Goal: Task Accomplishment & Management: Manage account settings

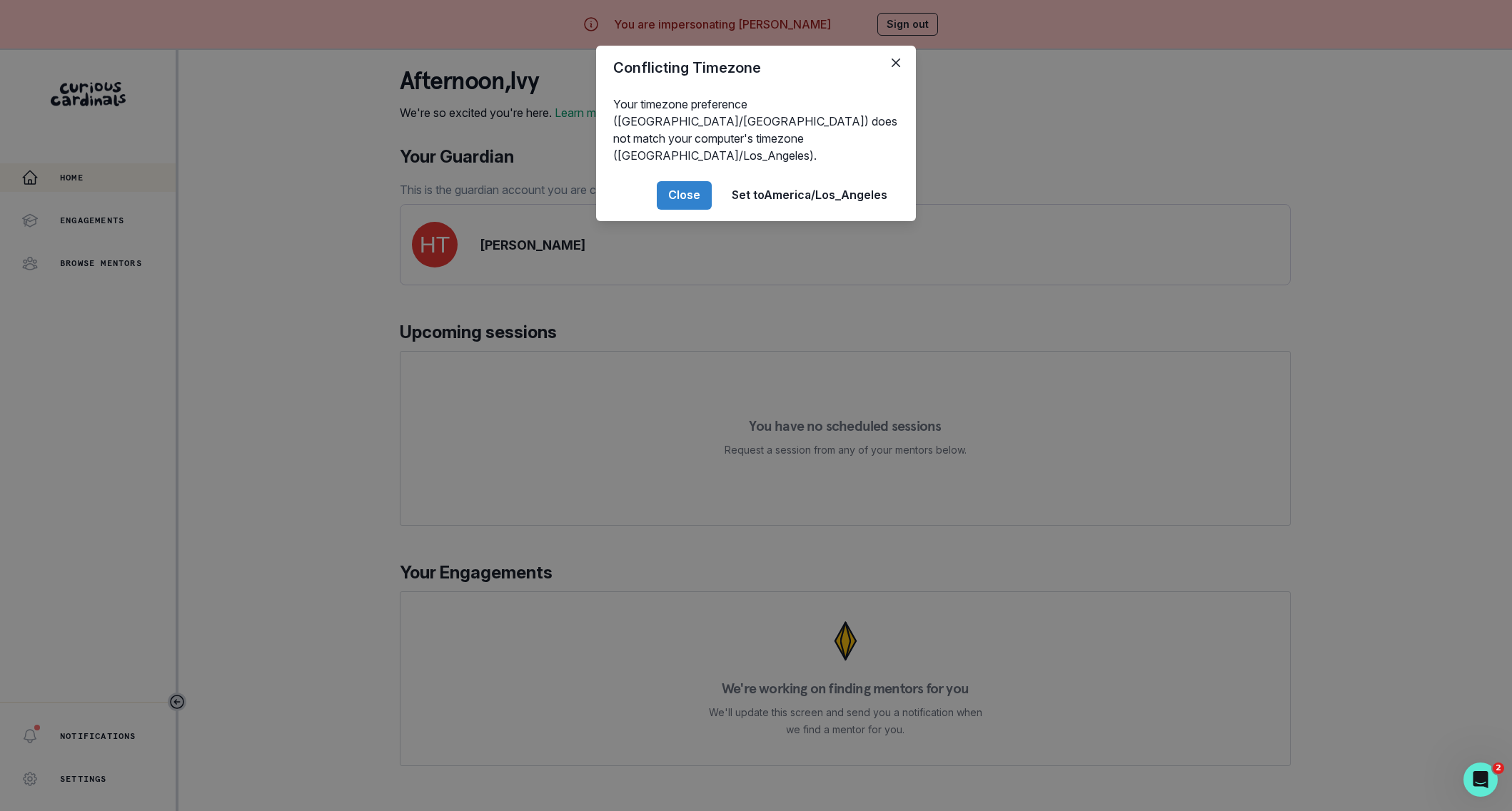
click at [326, 468] on div "Conflicting Timezone Your timezone preference (America/[GEOGRAPHIC_DATA]) does …" at bounding box center [756, 405] width 1512 height 811
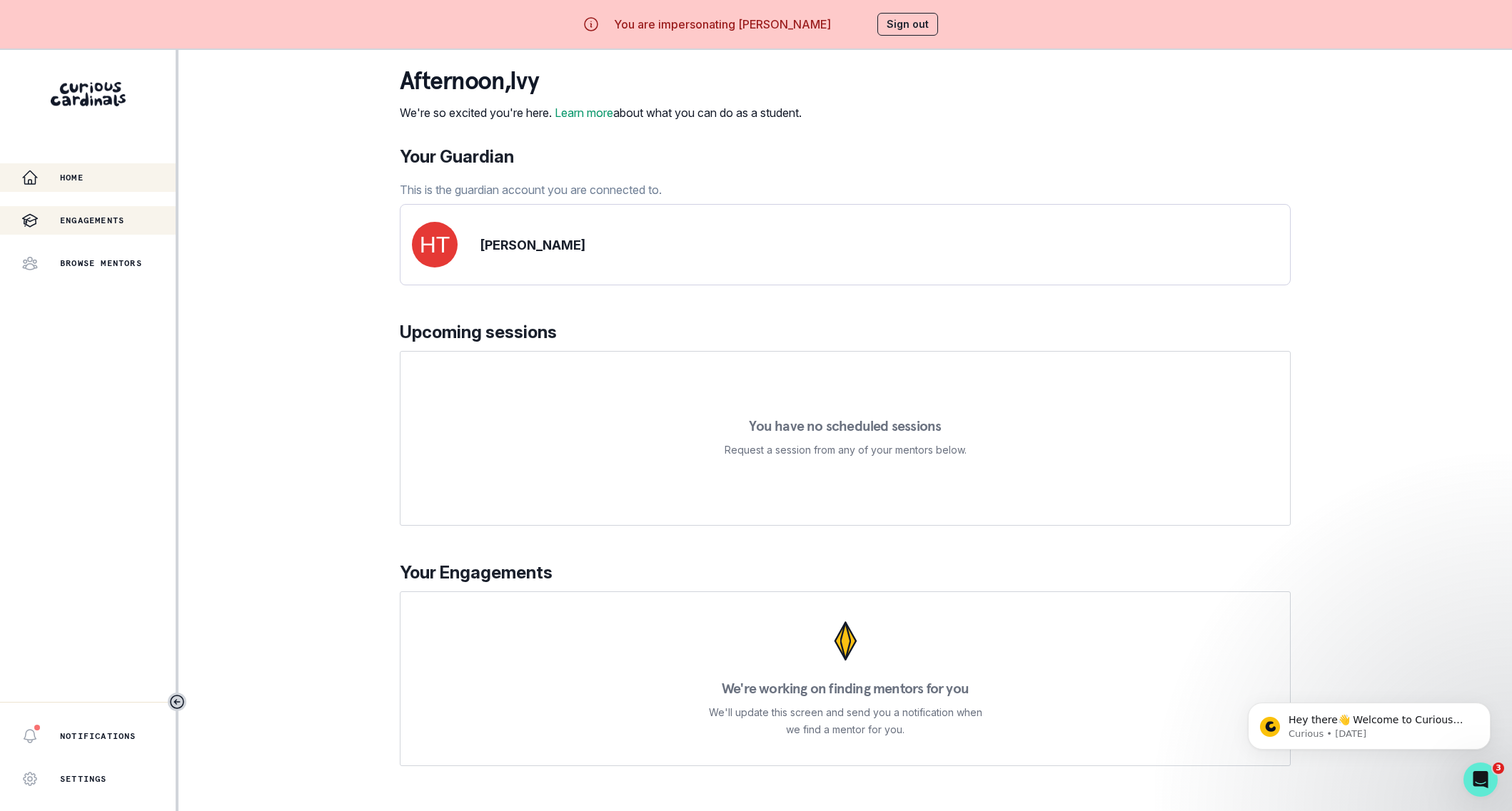
click at [125, 223] on p "Engagements" at bounding box center [91, 220] width 64 height 11
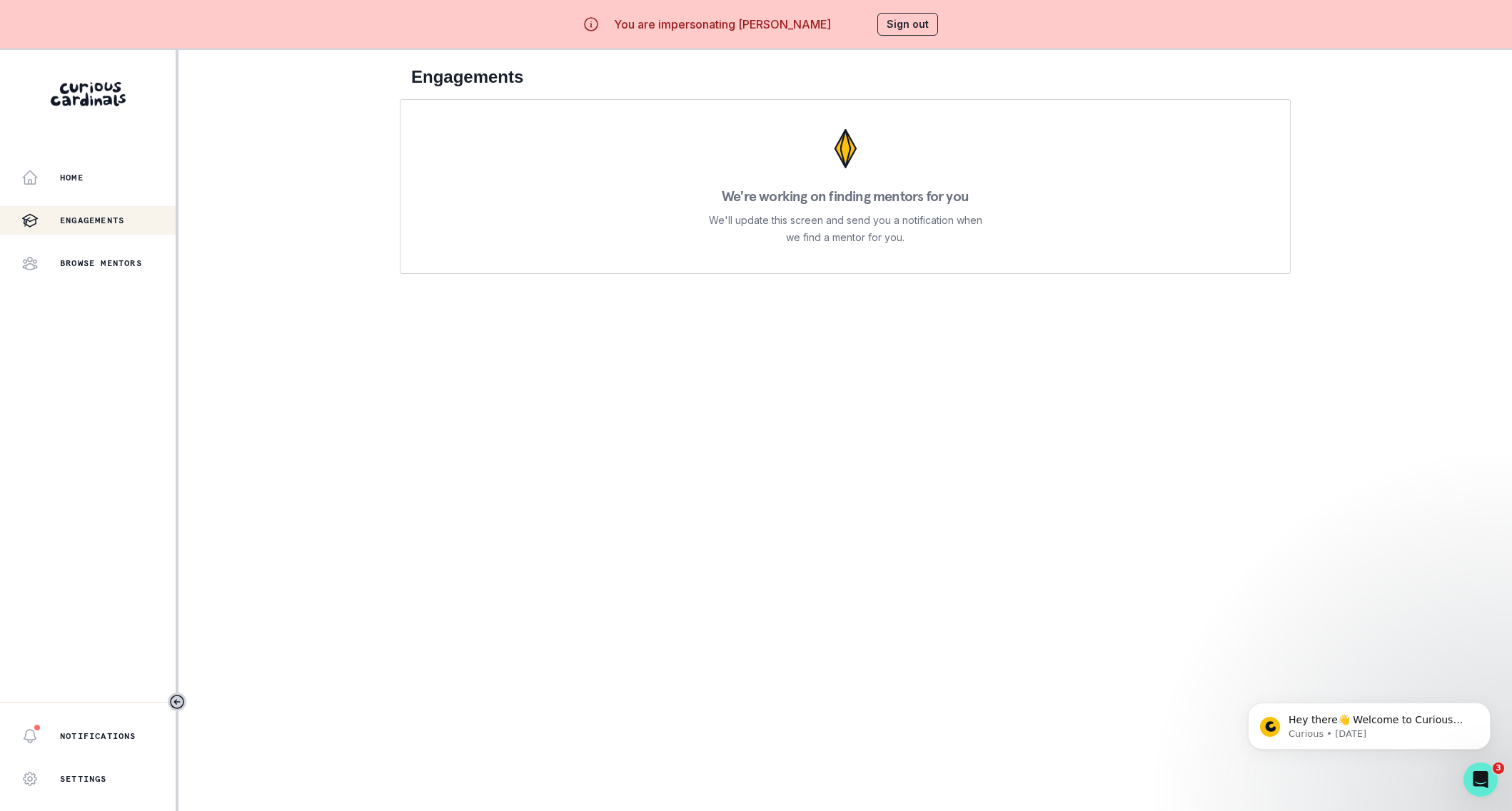
click at [889, 22] on button "Sign out" at bounding box center [907, 24] width 61 height 23
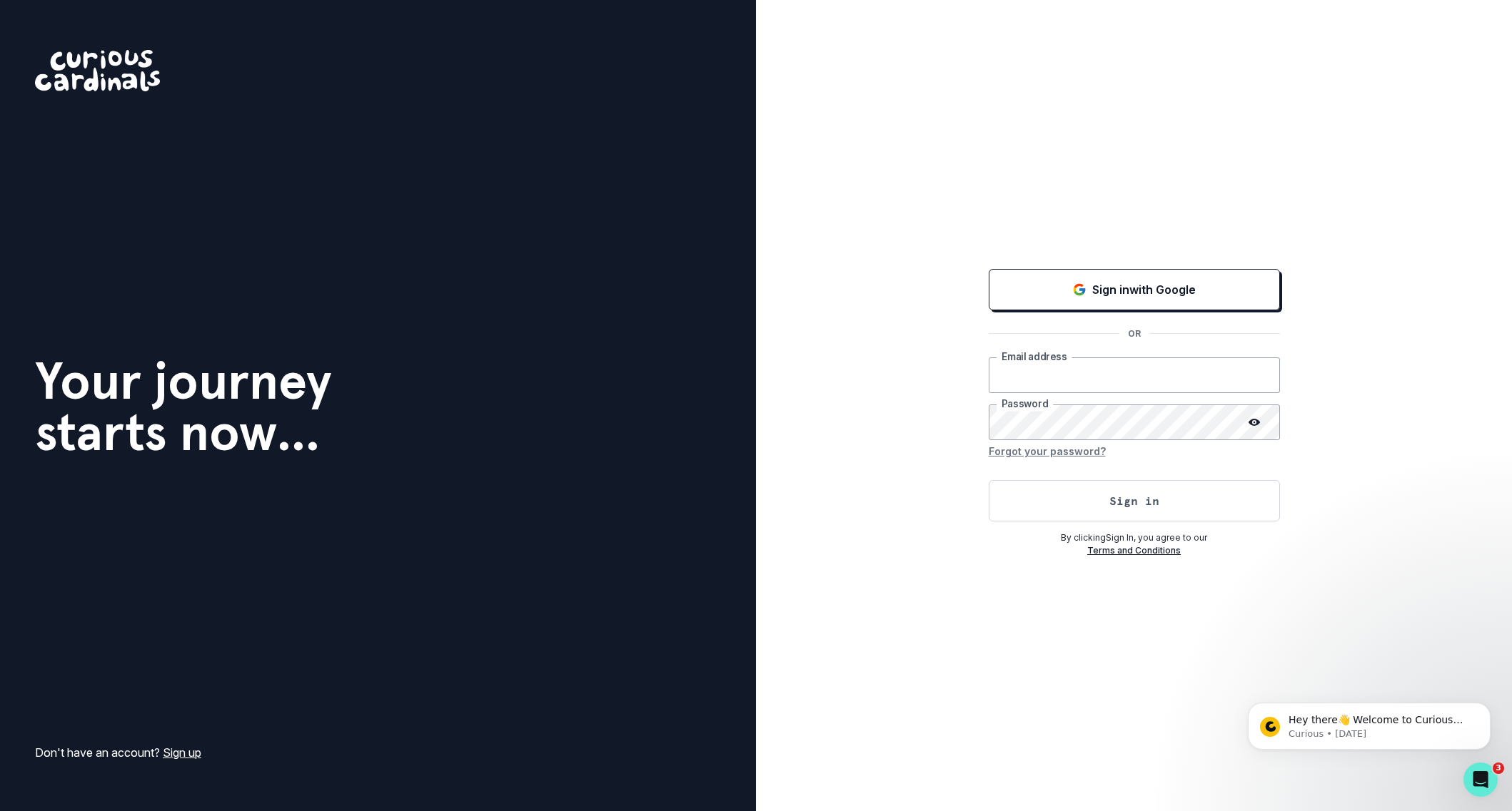
type input "[PERSON_NAME][EMAIL_ADDRESS][DOMAIN_NAME]"
click at [1035, 515] on button "Sign in" at bounding box center [1134, 501] width 291 height 42
